Goal: Find specific page/section

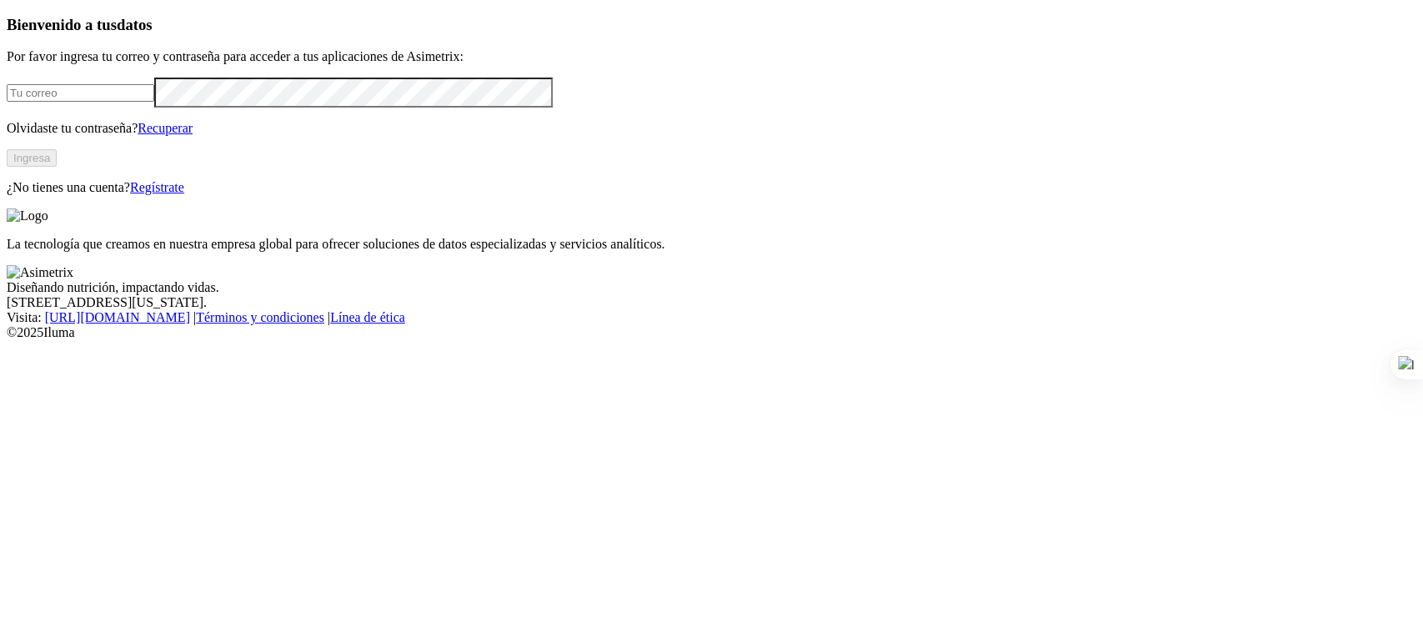
type input "[PERSON_NAME][EMAIL_ADDRESS][PERSON_NAME][DOMAIN_NAME]"
click at [57, 167] on button "Ingresa" at bounding box center [32, 158] width 50 height 18
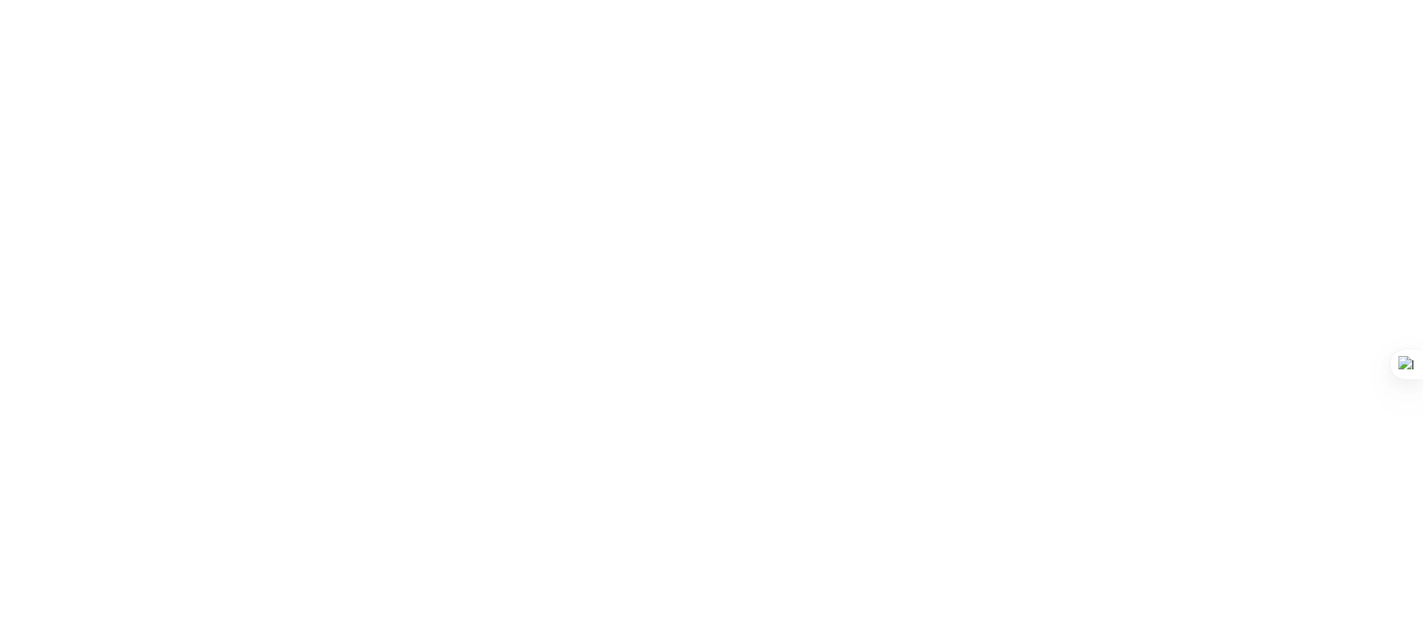
click at [1214, 138] on div at bounding box center [718, 311] width 1423 height 622
